Goal: Task Accomplishment & Management: Use online tool/utility

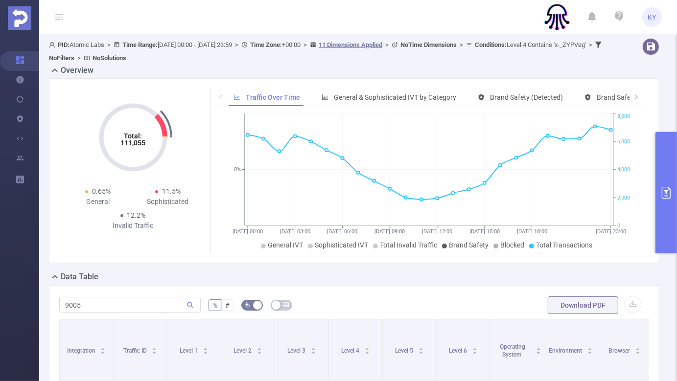
scroll to position [245, 0]
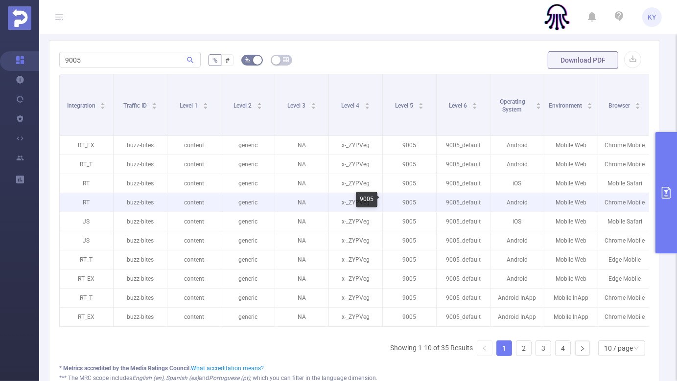
click at [397, 204] on p "9005" at bounding box center [409, 202] width 53 height 19
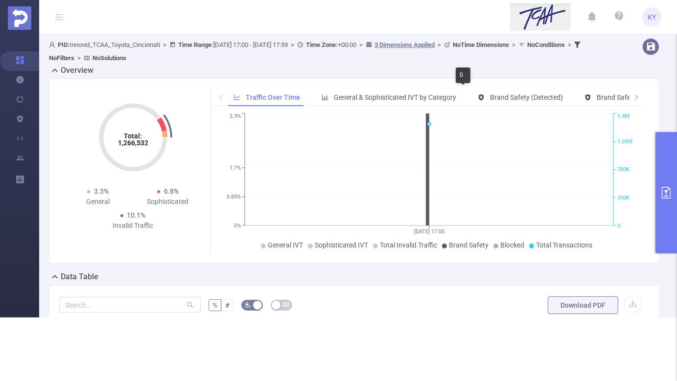
scroll to position [321, 0]
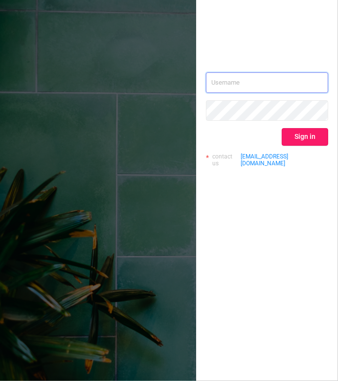
type input "[EMAIL_ADDRESS][DOMAIN_NAME]"
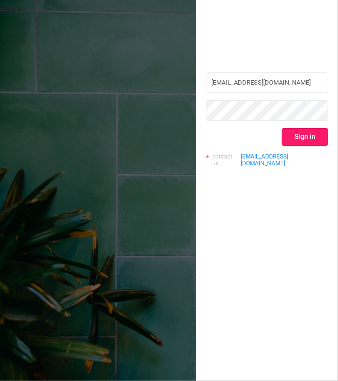
click at [319, 134] on button "Sign in" at bounding box center [305, 137] width 46 height 18
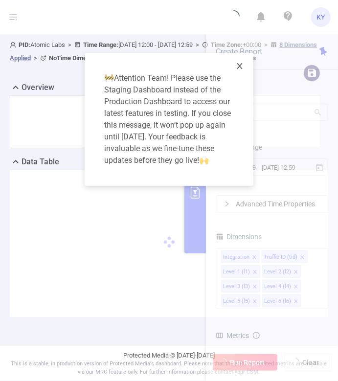
click at [237, 66] on icon "icon: close" at bounding box center [240, 66] width 8 height 8
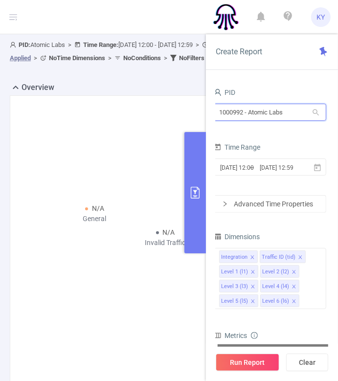
click at [271, 109] on input "1000992 - Atomic Labs" at bounding box center [270, 112] width 113 height 17
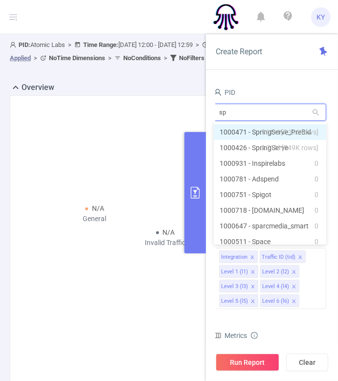
type input "spr"
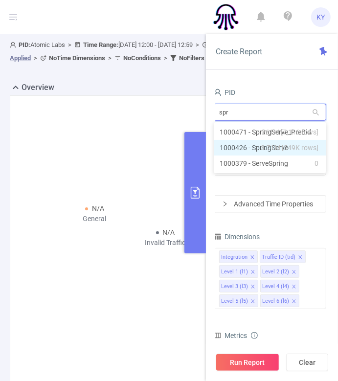
click at [254, 147] on li "1000426 - SpringServe 3.71M [549K rows]" at bounding box center [270, 148] width 113 height 16
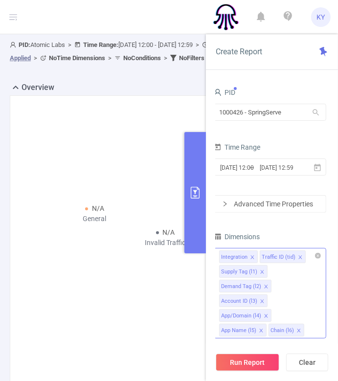
drag, startPoint x: 266, startPoint y: 365, endPoint x: 303, endPoint y: 320, distance: 58.3
click at [303, 320] on div "Create Report PID 1000426 - SpringServe 1000426 - SpringServe Time Range 2025-0…" at bounding box center [272, 207] width 132 height 347
click at [297, 329] on icon "icon: close" at bounding box center [298, 330] width 3 height 3
click at [266, 285] on icon "icon: close" at bounding box center [265, 286] width 3 height 3
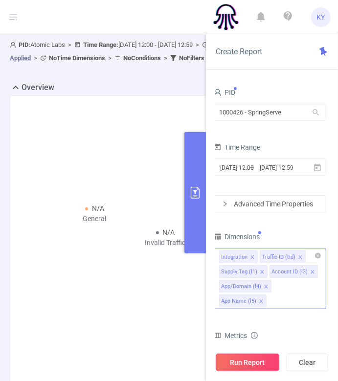
click at [273, 364] on button "Run Report" at bounding box center [248, 363] width 64 height 18
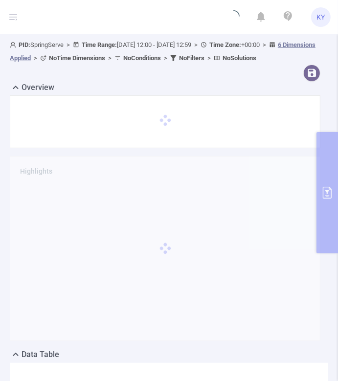
click at [217, 95] on div "Overview" at bounding box center [169, 89] width 319 height 14
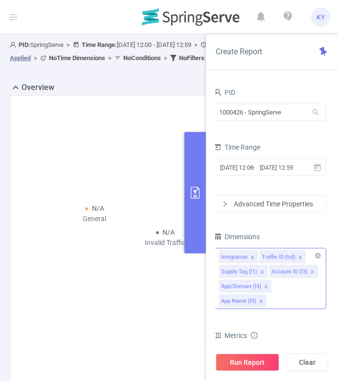
click at [191, 149] on button "primary" at bounding box center [195, 192] width 22 height 121
click at [278, 173] on input "2025-09-16 12:59" at bounding box center [281, 167] width 45 height 13
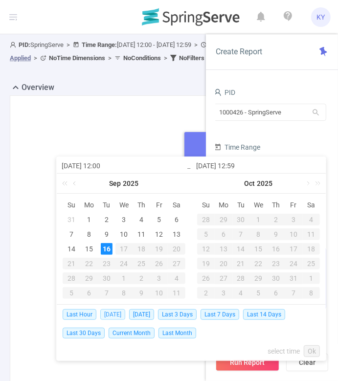
click at [111, 313] on span "Today" at bounding box center [112, 314] width 25 height 11
type input "2025-09-16 00:00"
type input "2025-09-16 23:59"
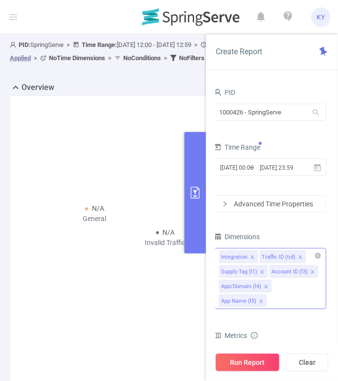
click at [259, 364] on button "Run Report" at bounding box center [248, 363] width 64 height 18
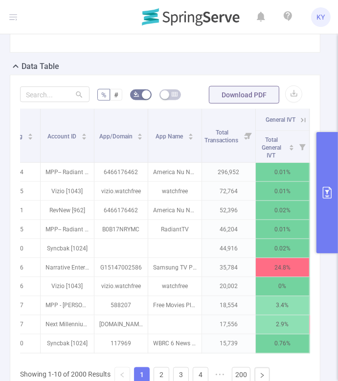
scroll to position [0, 153]
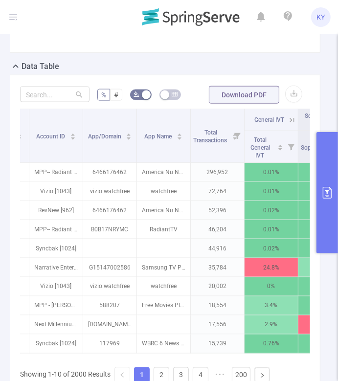
click at [291, 122] on icon at bounding box center [292, 120] width 4 height 4
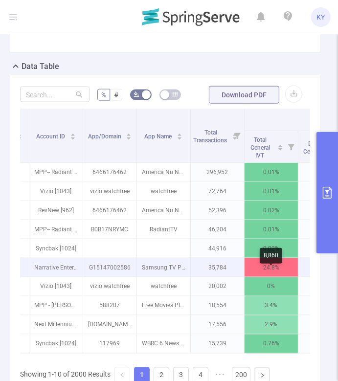
click at [291, 271] on p "24.8%" at bounding box center [271, 267] width 53 height 19
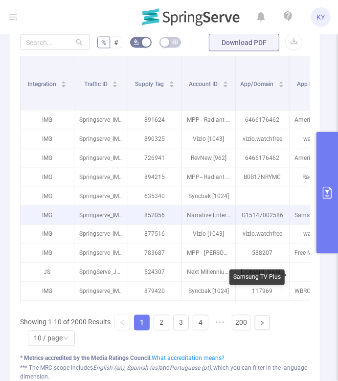
scroll to position [680, 0]
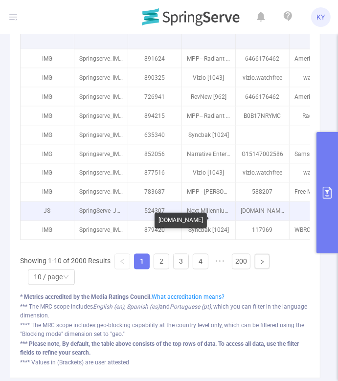
click at [253, 221] on p "transparentcalifornia.com" at bounding box center [262, 211] width 53 height 19
copy p "transparentcalifornia.com"
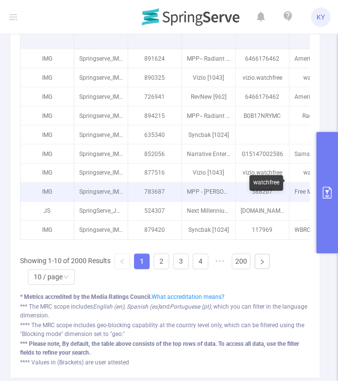
click at [204, 201] on p "MPP - OTT Studio [1645]" at bounding box center [208, 192] width 53 height 19
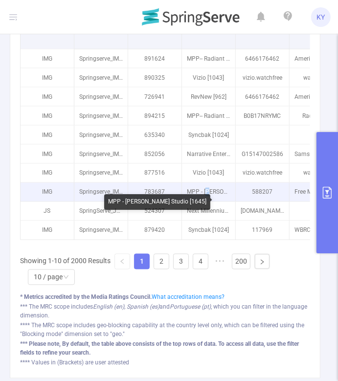
click at [208, 202] on p "MPP - OTT Studio [1645]" at bounding box center [208, 192] width 53 height 19
copy p "T"
click at [208, 202] on p "MPP - OTT Studio [1645]" at bounding box center [208, 192] width 53 height 19
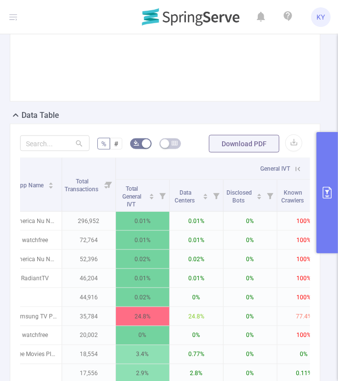
scroll to position [0, 283]
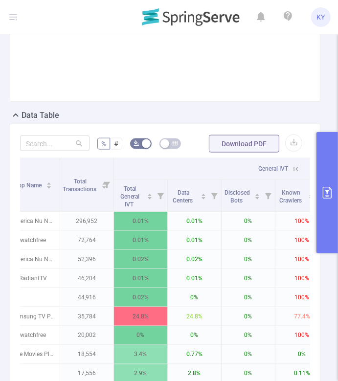
click at [294, 171] on icon at bounding box center [296, 169] width 4 height 4
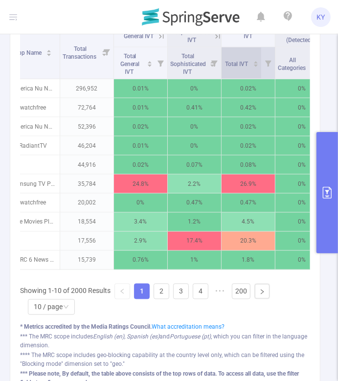
scroll to position [680, 0]
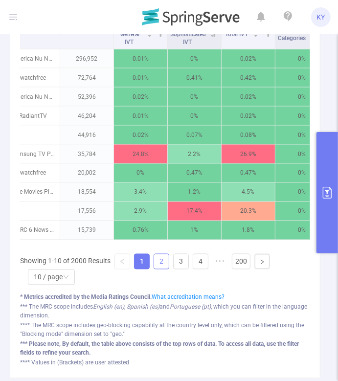
click at [162, 269] on link "2" at bounding box center [161, 261] width 15 height 15
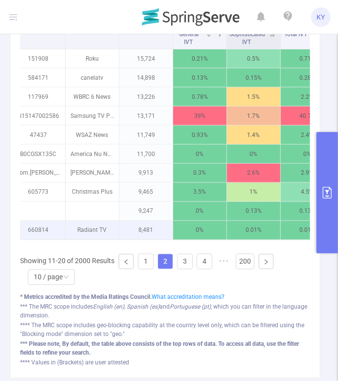
scroll to position [0, 115]
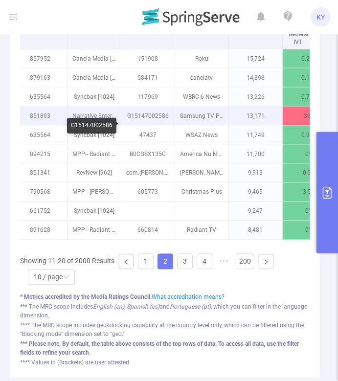
click at [151, 125] on p "G15147002586" at bounding box center [147, 116] width 53 height 19
copy p "G15147002586"
click at [161, 125] on p "G15147002586" at bounding box center [147, 116] width 53 height 19
drag, startPoint x: 160, startPoint y: 124, endPoint x: 154, endPoint y: 124, distance: 5.4
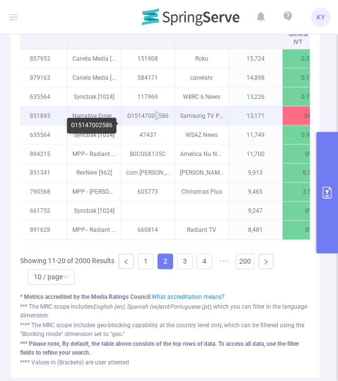
click at [154, 124] on p "G15147002586" at bounding box center [147, 116] width 53 height 19
copy p "2"
click at [154, 124] on p "G15147002586" at bounding box center [147, 116] width 53 height 19
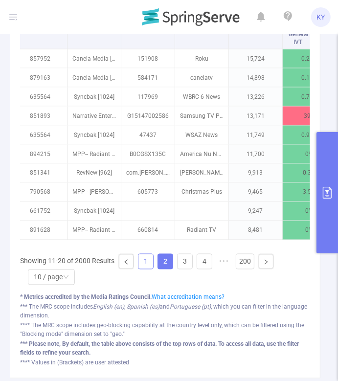
click at [150, 268] on link "1" at bounding box center [145, 261] width 15 height 15
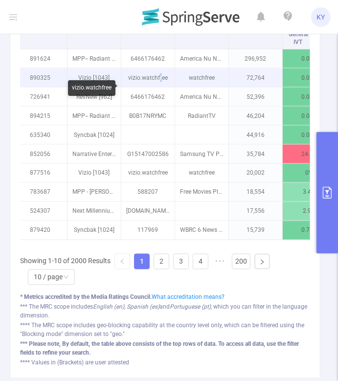
click at [158, 87] on p "vizio.watchfree" at bounding box center [147, 78] width 53 height 19
copy p "r"
click at [158, 87] on p "vizio.watchfree" at bounding box center [147, 78] width 53 height 19
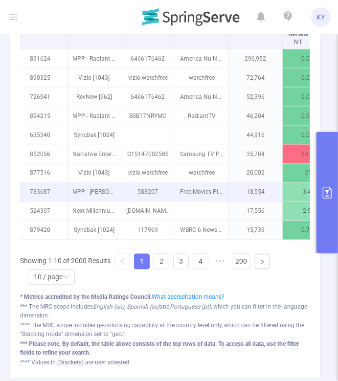
click at [255, 197] on p "18,554" at bounding box center [255, 192] width 53 height 19
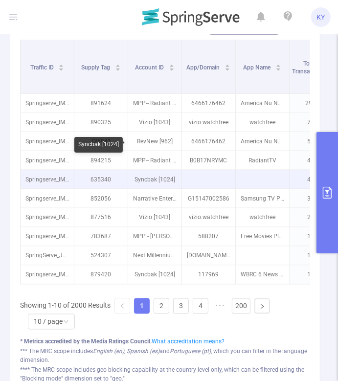
scroll to position [600, 0]
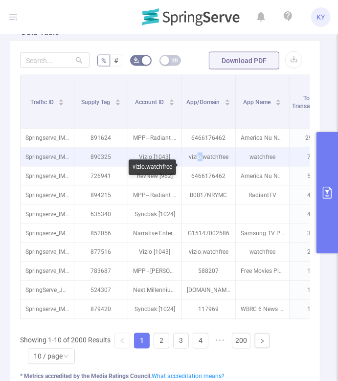
drag, startPoint x: 204, startPoint y: 168, endPoint x: 198, endPoint y: 168, distance: 5.4
click at [198, 166] on p "vizio.watchfree" at bounding box center [208, 157] width 53 height 19
copy p "o."
click at [205, 166] on p "vizio.watchfree" at bounding box center [208, 157] width 53 height 19
drag, startPoint x: 206, startPoint y: 170, endPoint x: 195, endPoint y: 170, distance: 10.3
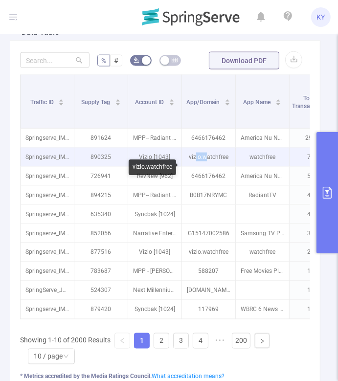
click at [195, 166] on p "vizio.watchfree" at bounding box center [208, 157] width 53 height 19
copy p "io.w"
click at [205, 166] on p "vizio.watchfree" at bounding box center [208, 157] width 53 height 19
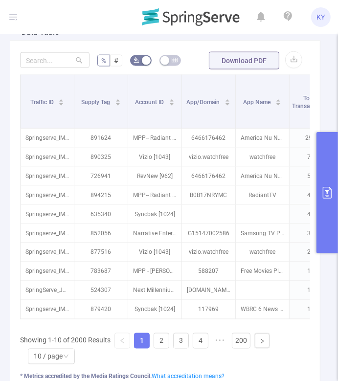
click at [184, 67] on form "% # Download PDF" at bounding box center [165, 61] width 290 height 20
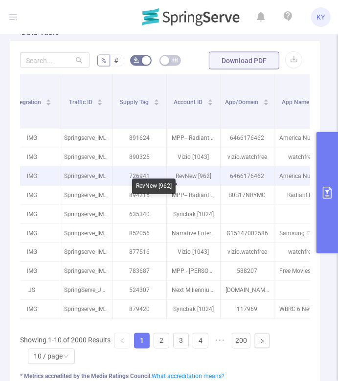
scroll to position [0, 20]
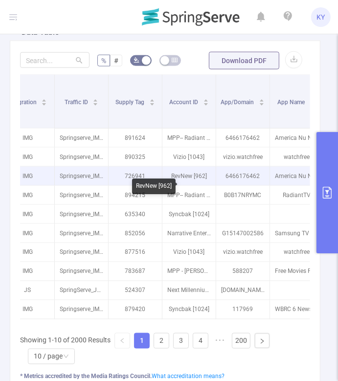
click at [203, 185] on p "RevNew [962]" at bounding box center [188, 176] width 53 height 19
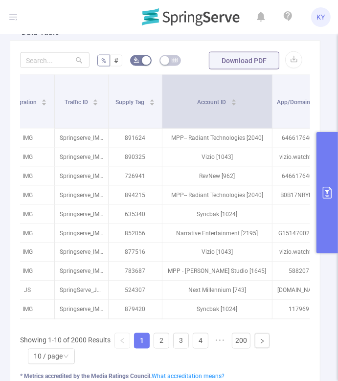
drag, startPoint x: 215, startPoint y: 126, endPoint x: 271, endPoint y: 128, distance: 56.3
click at [271, 128] on span at bounding box center [272, 101] width 5 height 53
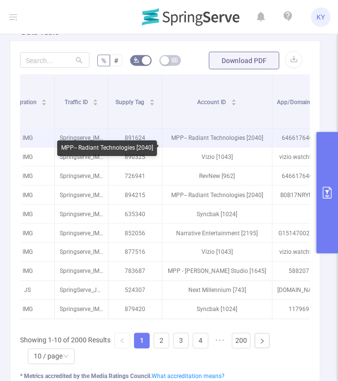
click at [260, 147] on p "MPP-- Radiant Technologies [2040]" at bounding box center [217, 138] width 110 height 19
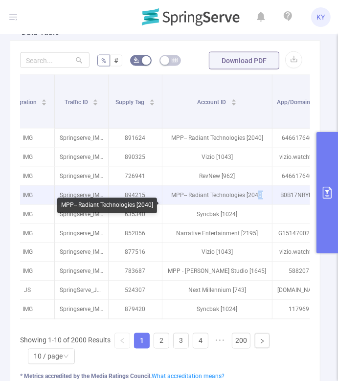
drag, startPoint x: 263, startPoint y: 208, endPoint x: 257, endPoint y: 208, distance: 6.0
click at [257, 205] on p "MPP-- Radiant Technologies [2040]" at bounding box center [217, 195] width 110 height 19
copy p "0]"
click at [257, 205] on p "MPP-- Radiant Technologies [2040]" at bounding box center [217, 195] width 110 height 19
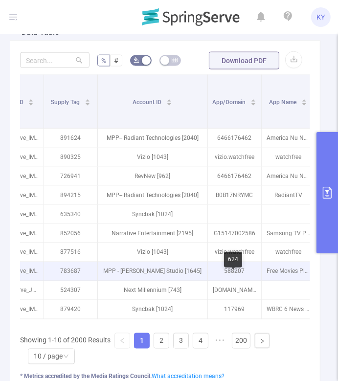
scroll to position [0, 0]
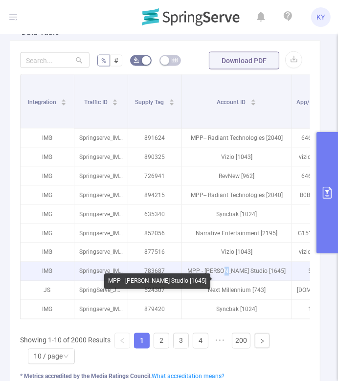
click at [240, 281] on p "MPP - OTT Studio [1645]" at bounding box center [237, 271] width 110 height 19
copy p "u"
click at [240, 281] on p "MPP - OTT Studio [1645]" at bounding box center [237, 271] width 110 height 19
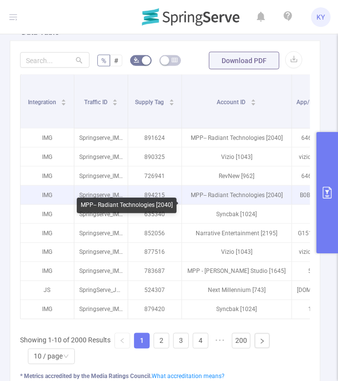
click at [251, 201] on p "MPP-- Radiant Technologies [2040]" at bounding box center [237, 195] width 110 height 19
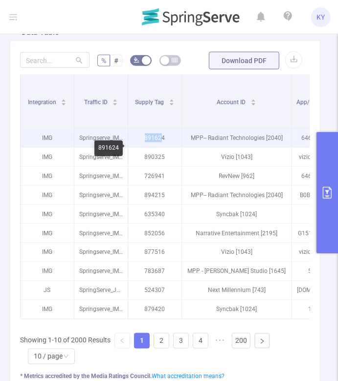
drag, startPoint x: 161, startPoint y: 151, endPoint x: 144, endPoint y: 151, distance: 17.6
click at [144, 147] on p "891624" at bounding box center [154, 138] width 53 height 19
